Goal: Task Accomplishment & Management: Complete application form

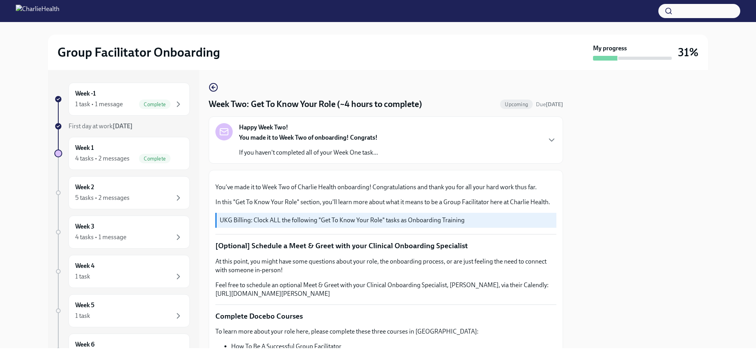
scroll to position [454, 0]
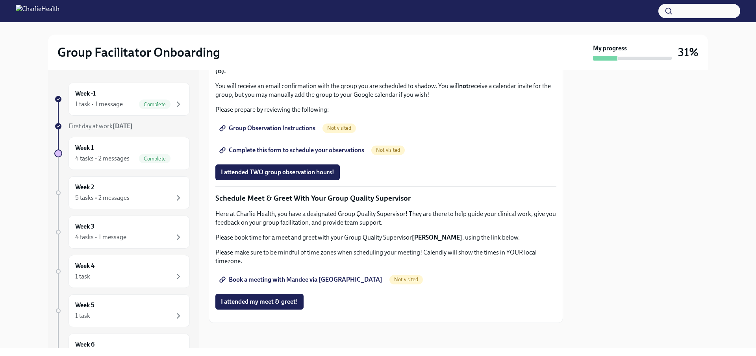
click at [299, 281] on span "Book a meeting with Mandee via [GEOGRAPHIC_DATA]" at bounding box center [301, 280] width 161 height 8
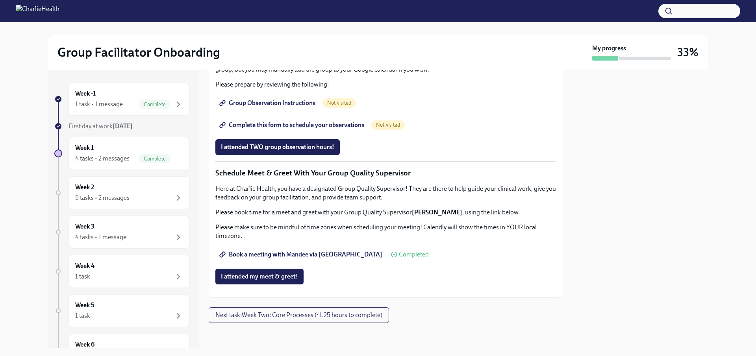
scroll to position [676, 0]
click at [293, 107] on span "Group Observation Instructions" at bounding box center [268, 103] width 95 height 8
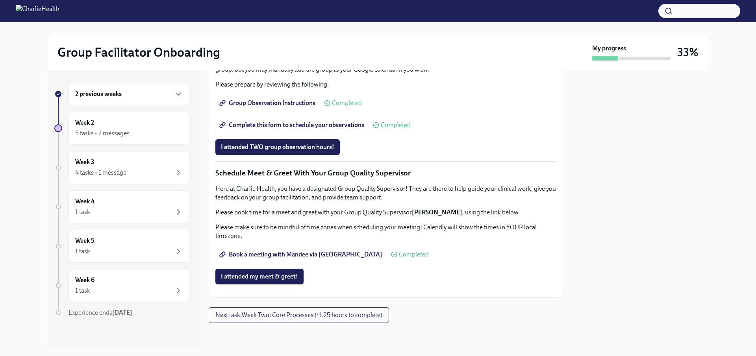
scroll to position [716, 0]
click at [135, 135] on div "5 tasks • 2 messages" at bounding box center [129, 133] width 108 height 9
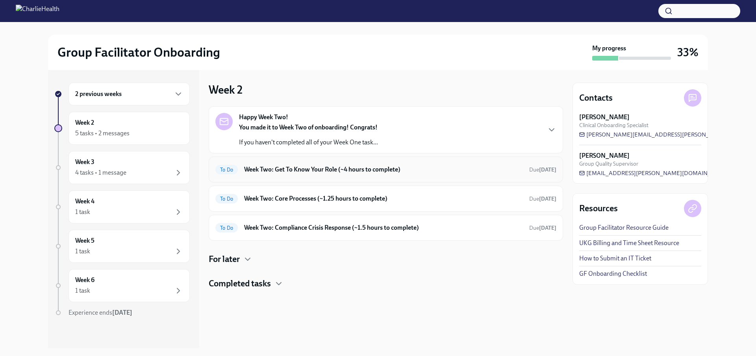
click at [276, 173] on h6 "Week Two: Get To Know Your Role (~4 hours to complete)" at bounding box center [383, 169] width 279 height 9
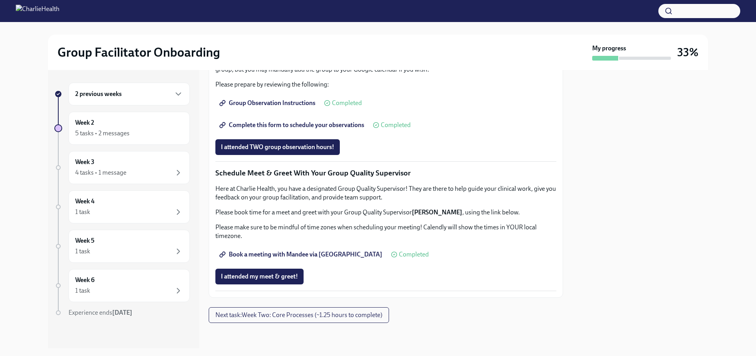
scroll to position [716, 0]
click at [114, 136] on div "5 tasks • 2 messages" at bounding box center [102, 133] width 54 height 9
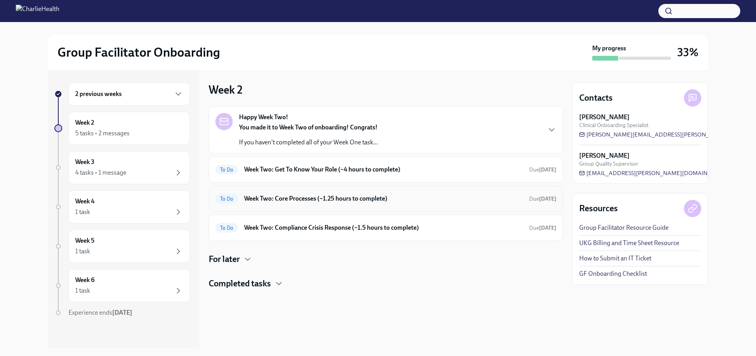
click at [281, 197] on h6 "Week Two: Core Processes (~1.25 hours to complete)" at bounding box center [383, 199] width 279 height 9
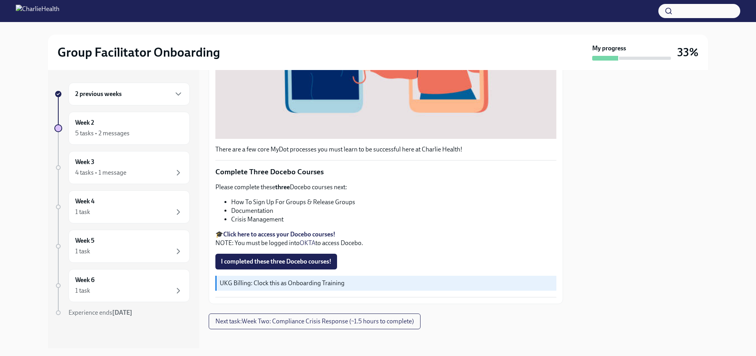
scroll to position [268, 0]
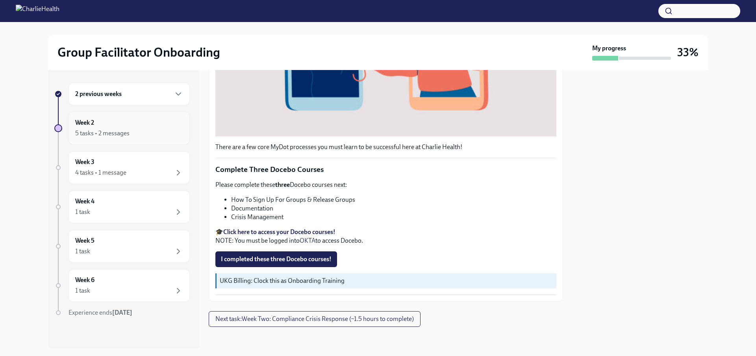
click at [109, 129] on div "5 tasks • 2 messages" at bounding box center [102, 133] width 54 height 9
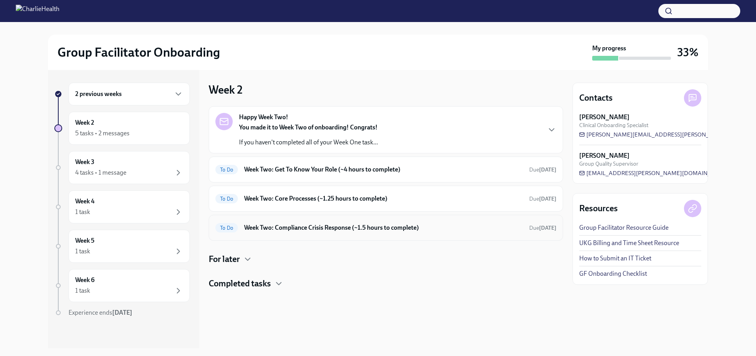
click at [279, 227] on h6 "Week Two: Compliance Crisis Response (~1.5 hours to complete)" at bounding box center [383, 228] width 279 height 9
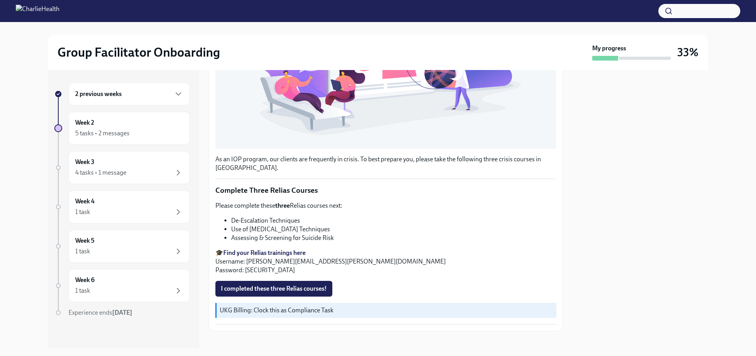
scroll to position [237, 0]
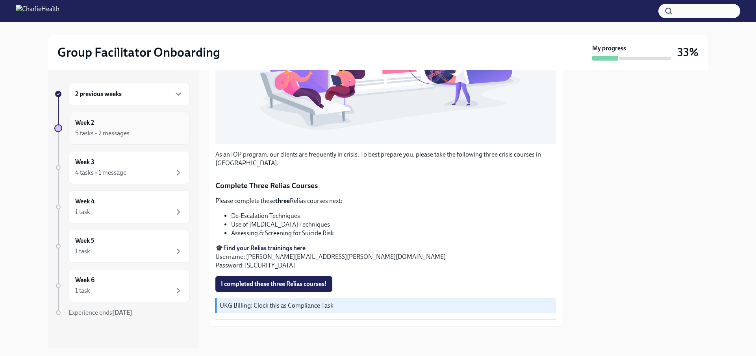
click at [131, 135] on div "5 tasks • 2 messages" at bounding box center [129, 133] width 108 height 9
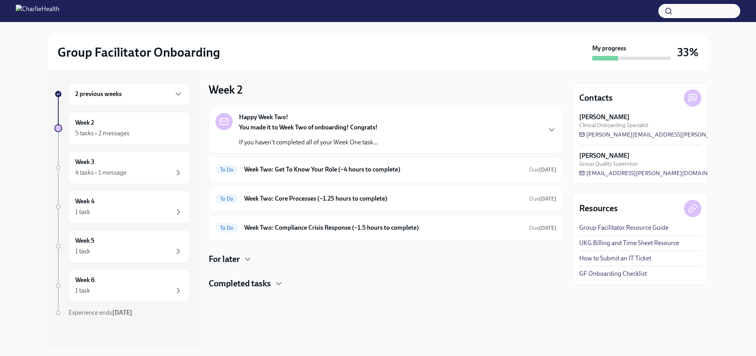
click at [252, 254] on div "For later" at bounding box center [386, 260] width 354 height 12
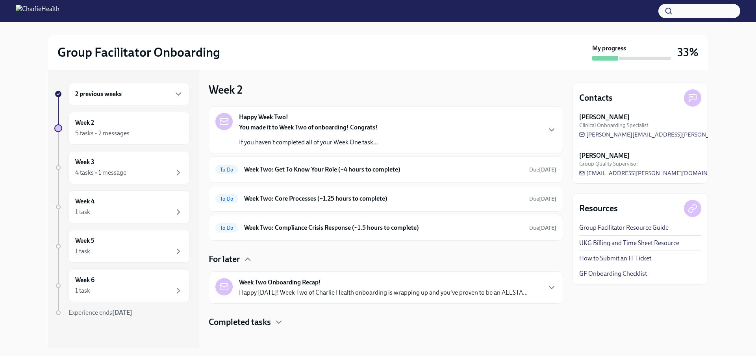
scroll to position [5, 0]
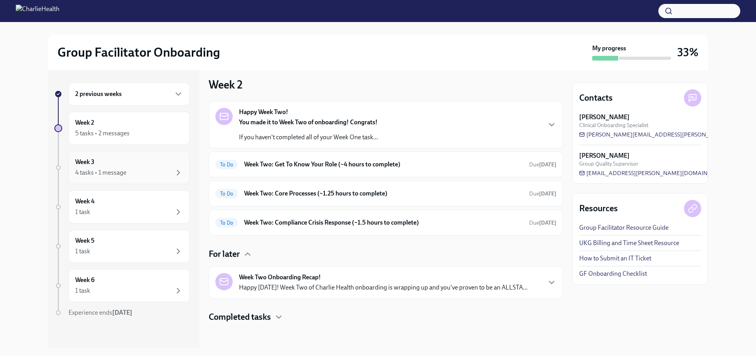
click at [127, 179] on div "Week 3 4 tasks • 1 message" at bounding box center [129, 167] width 121 height 33
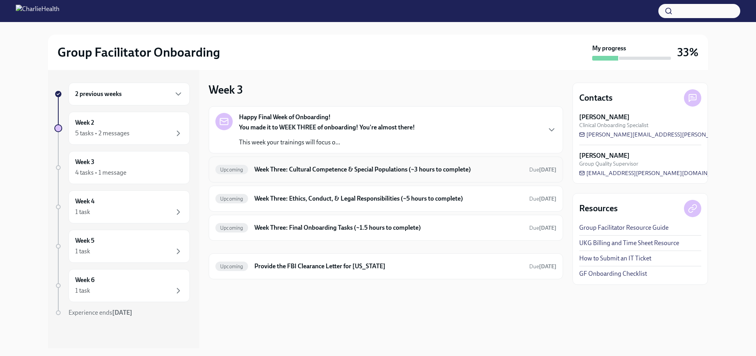
click at [289, 172] on h6 "Week Three: Cultural Competence & Special Populations (~3 hours to complete)" at bounding box center [388, 169] width 269 height 9
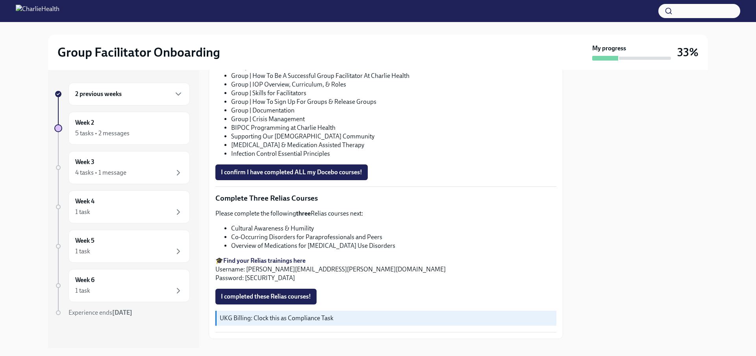
scroll to position [575, 0]
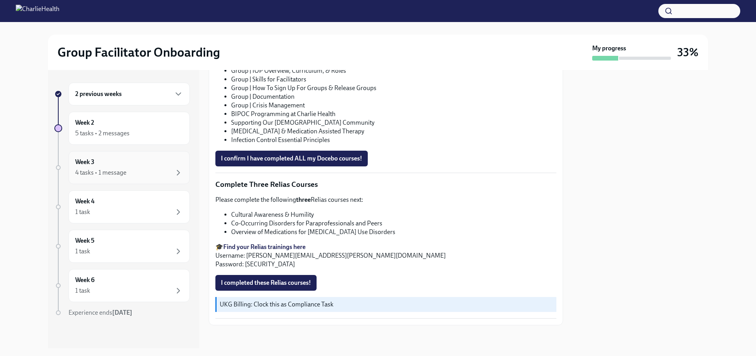
click at [109, 169] on div "4 tasks • 1 message" at bounding box center [100, 173] width 51 height 9
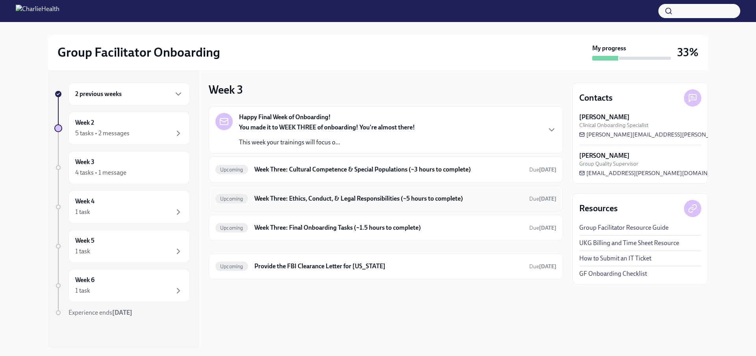
click at [306, 194] on div "Upcoming Week Three: Ethics, Conduct, & Legal Responsibilities (~5 hours to com…" at bounding box center [385, 199] width 341 height 13
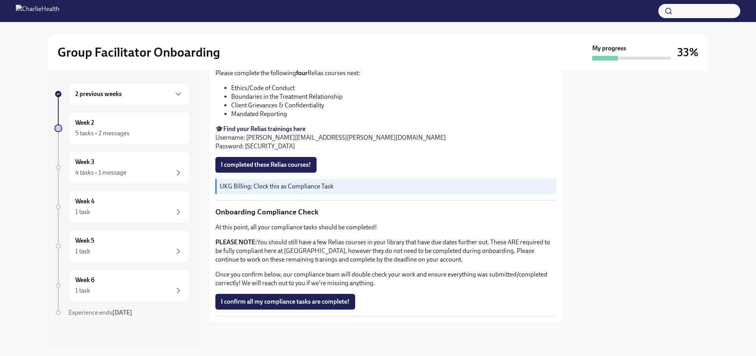
scroll to position [410, 0]
click at [103, 172] on div "4 tasks • 1 message" at bounding box center [100, 173] width 51 height 9
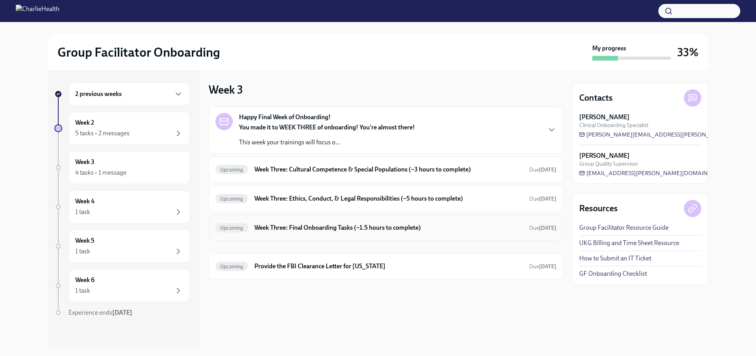
click at [311, 227] on h6 "Week Three: Final Onboarding Tasks (~1.5 hours to complete)" at bounding box center [388, 228] width 269 height 9
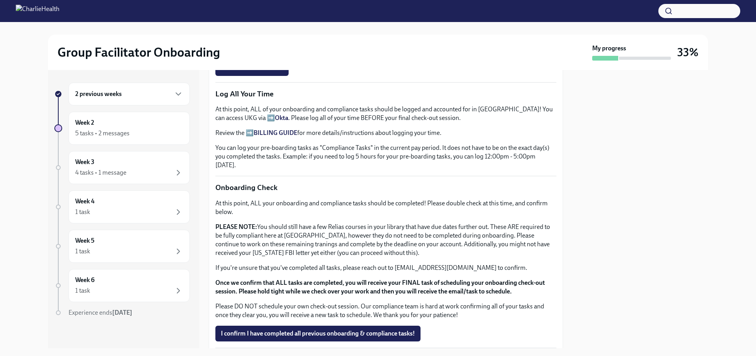
scroll to position [578, 0]
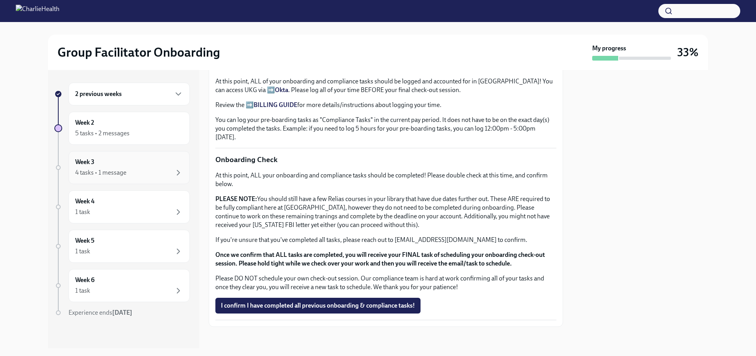
click at [137, 176] on div "4 tasks • 1 message" at bounding box center [129, 172] width 108 height 9
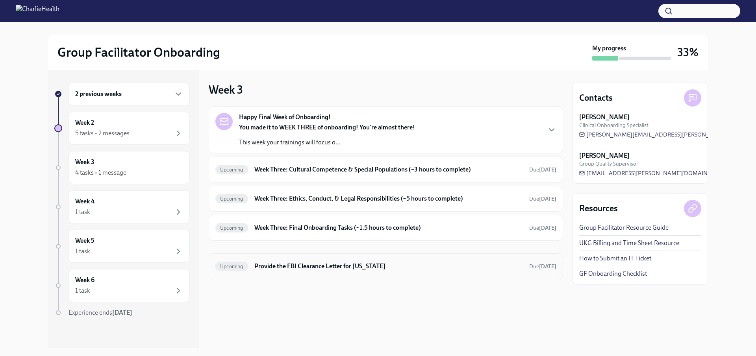
click at [329, 270] on h6 "Provide the FBI Clearance Letter for [US_STATE]" at bounding box center [388, 266] width 269 height 9
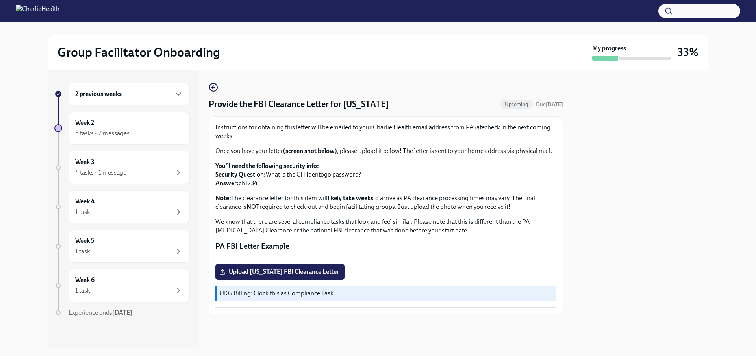
scroll to position [111, 0]
click at [269, 276] on span "Upload [US_STATE] FBI Clearance Letter" at bounding box center [280, 272] width 118 height 8
click at [0, 0] on input "Upload [US_STATE] FBI Clearance Letter" at bounding box center [0, 0] width 0 height 0
click at [213, 86] on icon "button" at bounding box center [213, 87] width 2 height 3
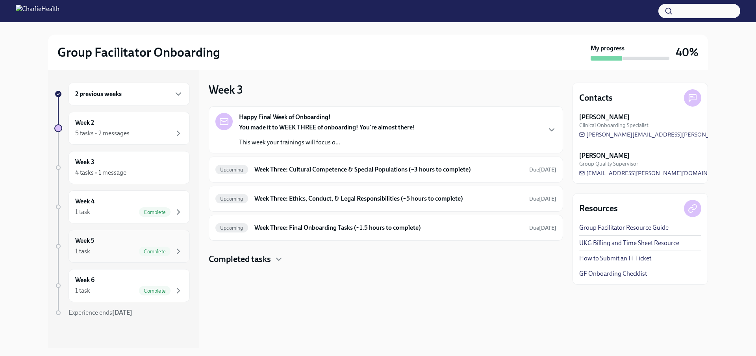
click at [151, 250] on span "Complete" at bounding box center [155, 252] width 32 height 6
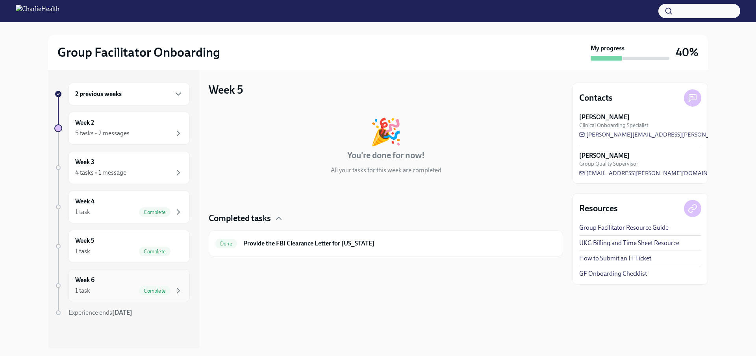
click at [150, 285] on div "Week 6 1 task Complete" at bounding box center [129, 286] width 108 height 20
click at [154, 211] on span "Complete" at bounding box center [155, 213] width 32 height 6
click at [158, 133] on div "5 tasks • 2 messages" at bounding box center [129, 133] width 108 height 9
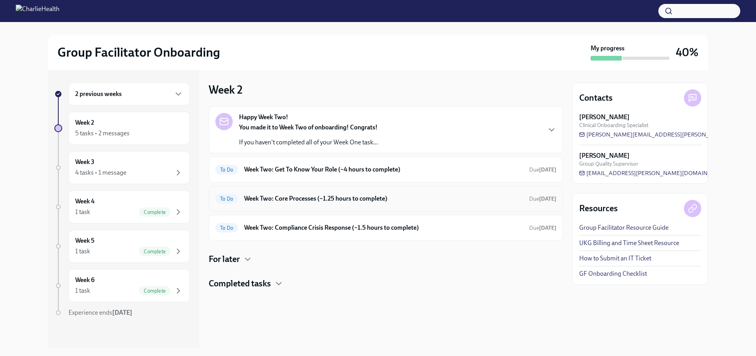
click at [358, 200] on h6 "Week Two: Core Processes (~1.25 hours to complete)" at bounding box center [383, 199] width 279 height 9
